Goal: Task Accomplishment & Management: Manage account settings

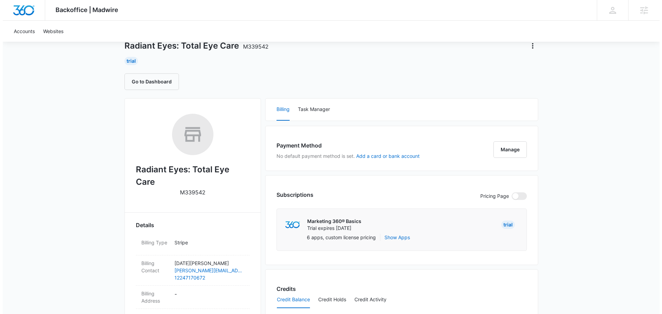
scroll to position [138, 0]
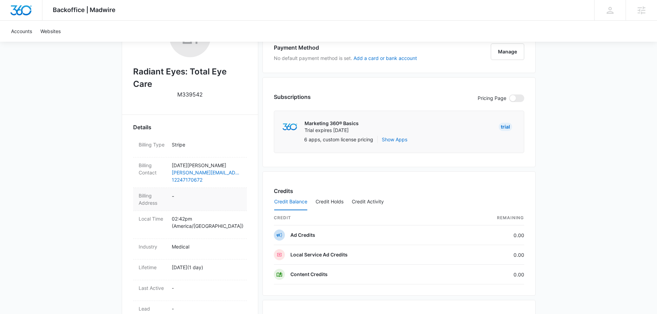
click at [188, 192] on dd "-" at bounding box center [207, 199] width 70 height 14
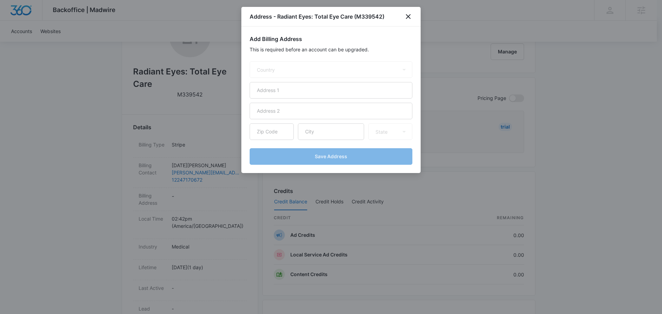
select select "US"
click at [280, 90] on input "text" at bounding box center [331, 90] width 163 height 17
paste input "[STREET_ADDRESS]"
type input "[STREET_ADDRESS]"
click at [315, 133] on input "text" at bounding box center [331, 131] width 66 height 17
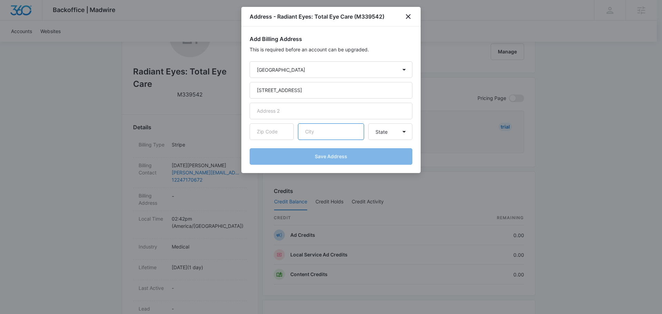
paste input "Oconomowoc"
type input "Oconomowoc"
click at [267, 133] on input "text" at bounding box center [272, 131] width 44 height 17
paste input "53066"
type input "53066"
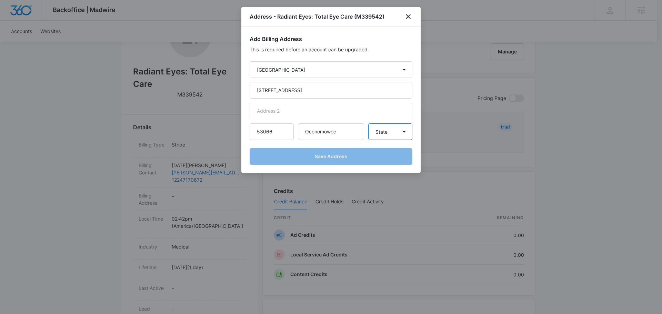
click at [397, 130] on select "State Alaska Alabama Arkansas American Samoa Arizona California Colorado Connec…" at bounding box center [390, 131] width 44 height 17
click at [368, 123] on select "State Alaska Alabama Arkansas American Samoa Arizona California Colorado Connec…" at bounding box center [390, 131] width 44 height 17
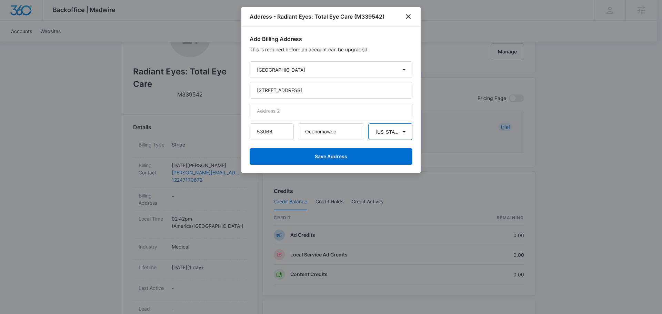
click at [394, 136] on select "State Alaska Alabama Arkansas American Samoa Arizona California Colorado Connec…" at bounding box center [390, 131] width 44 height 17
select select "WI"
click at [368, 123] on select "State Alaska Alabama Arkansas American Samoa Arizona California Colorado Connec…" at bounding box center [390, 131] width 44 height 17
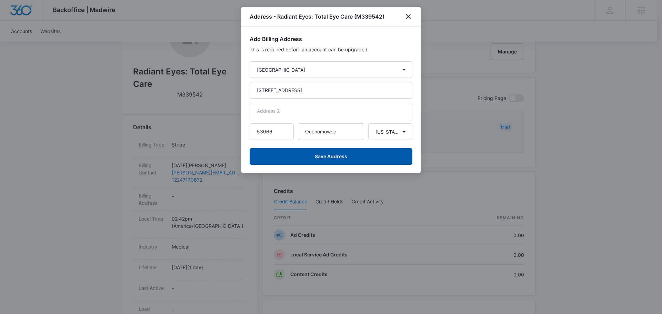
click at [353, 159] on button "Save Address" at bounding box center [331, 156] width 163 height 17
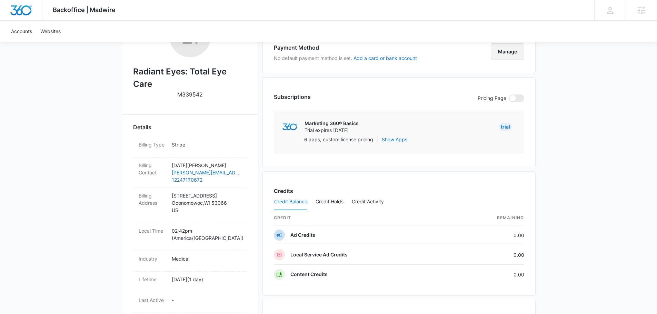
click at [502, 51] on button "Manage" at bounding box center [507, 51] width 33 height 17
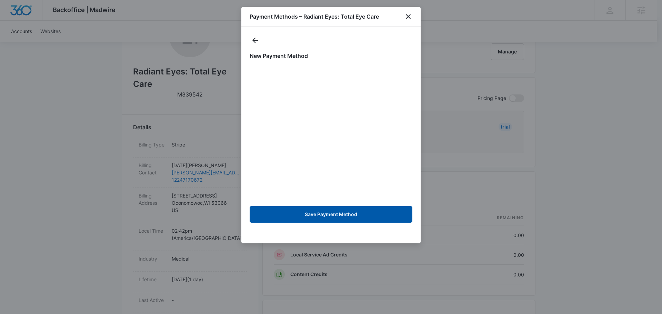
click at [354, 218] on button "Save Payment Method" at bounding box center [331, 214] width 163 height 17
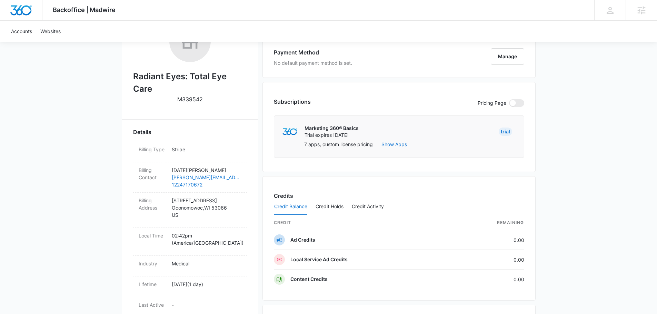
scroll to position [16, 0]
